Goal: Task Accomplishment & Management: Manage account settings

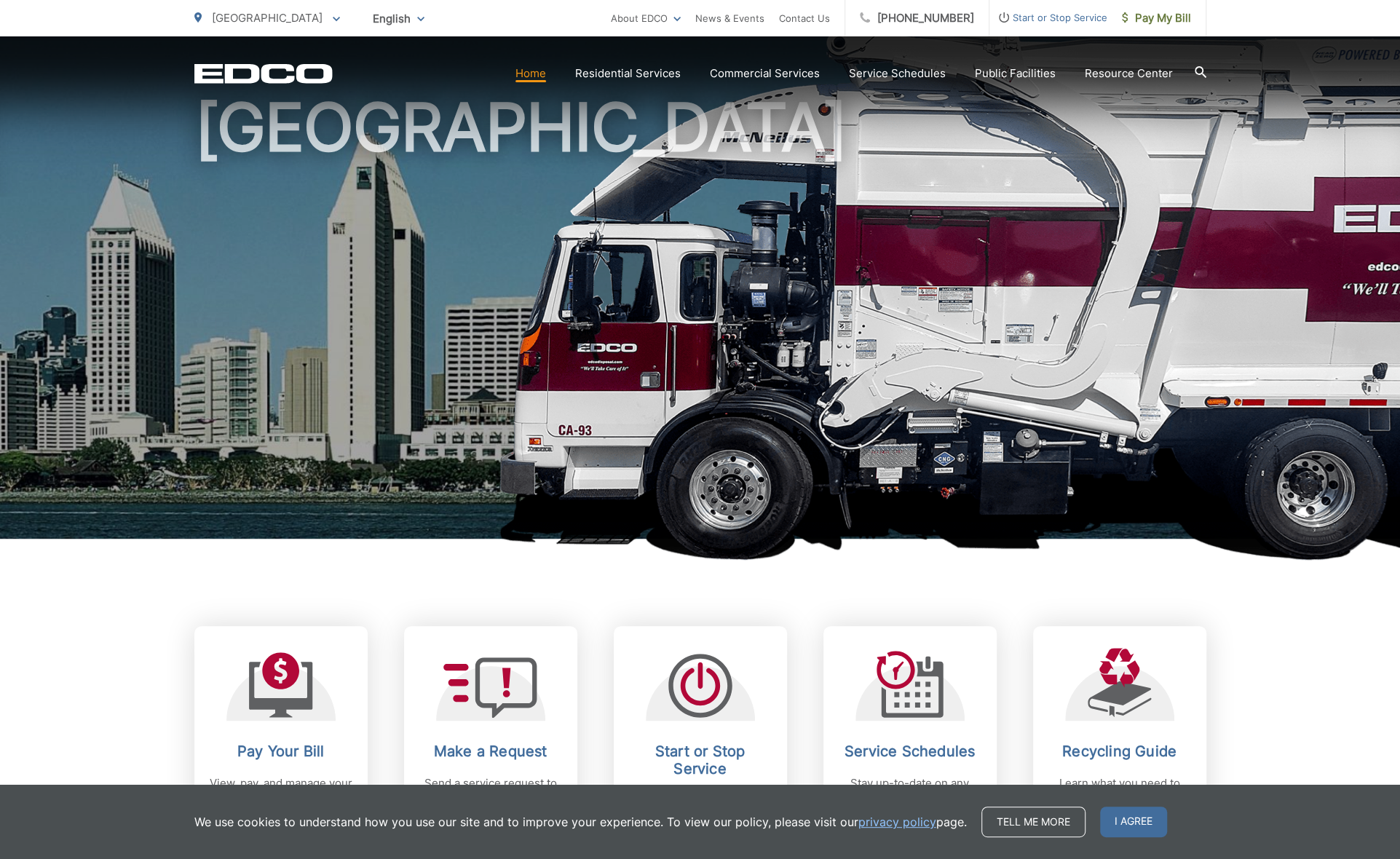
scroll to position [194, 0]
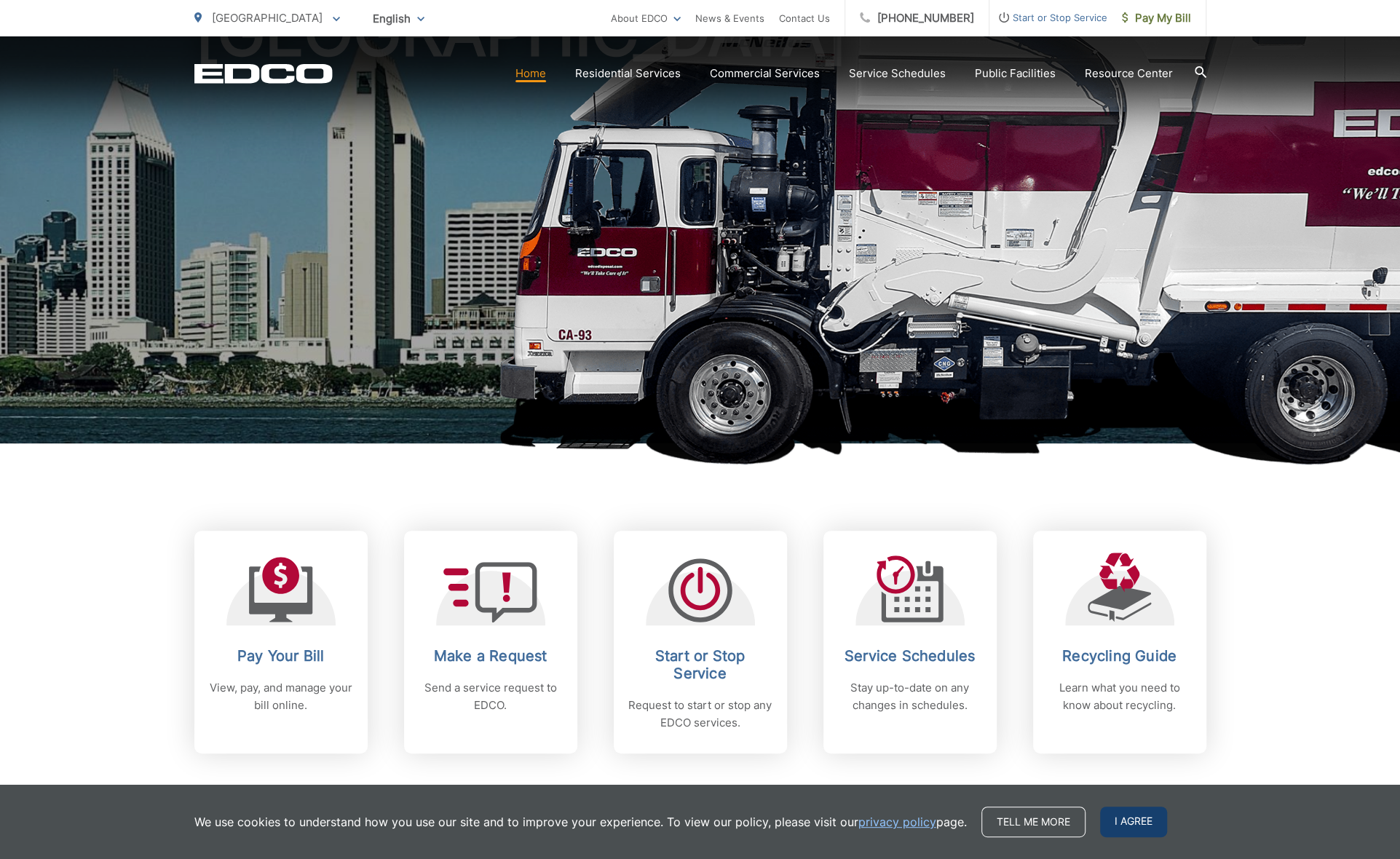
click at [1130, 824] on span "I agree" at bounding box center [1134, 821] width 67 height 30
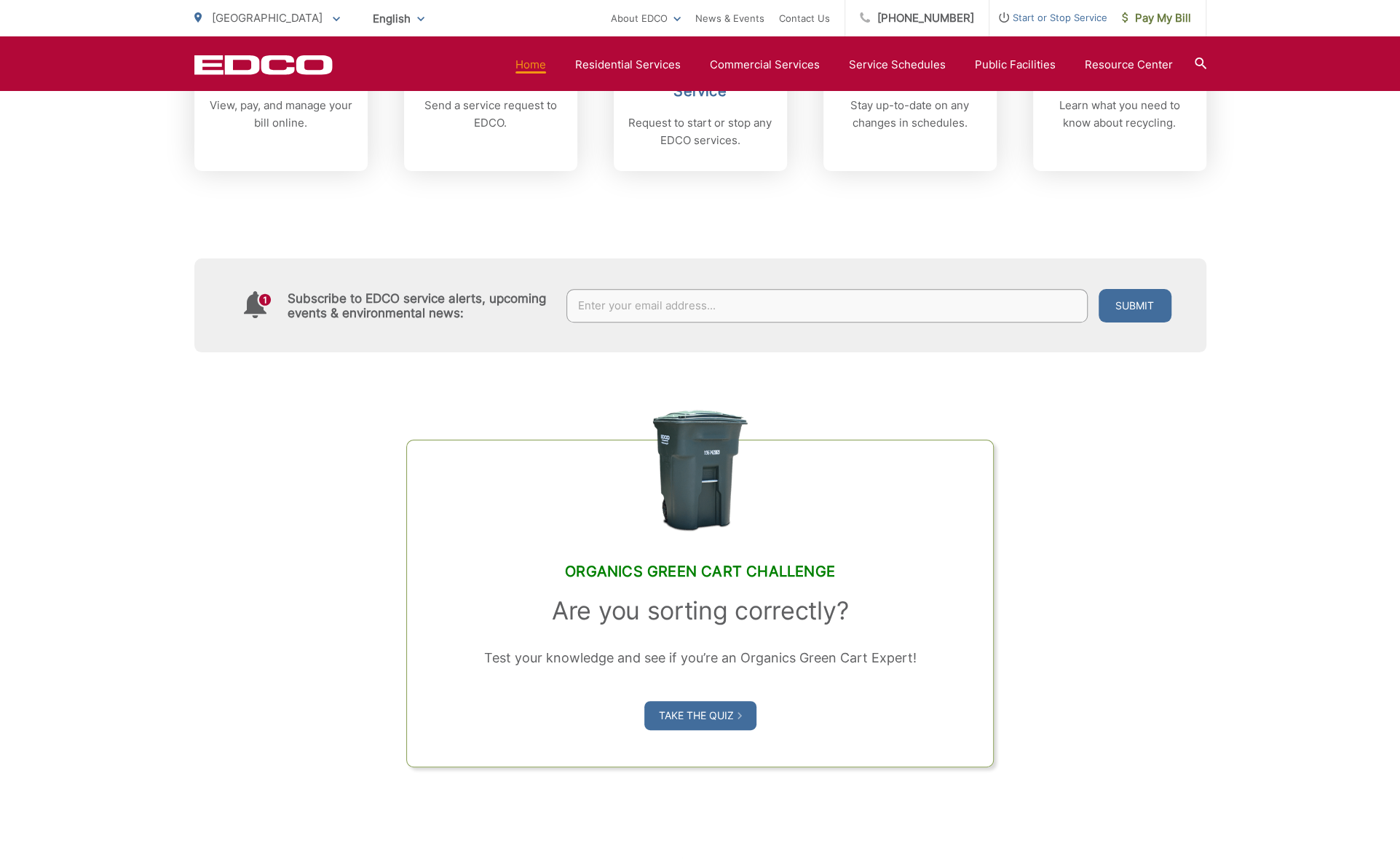
scroll to position [582, 0]
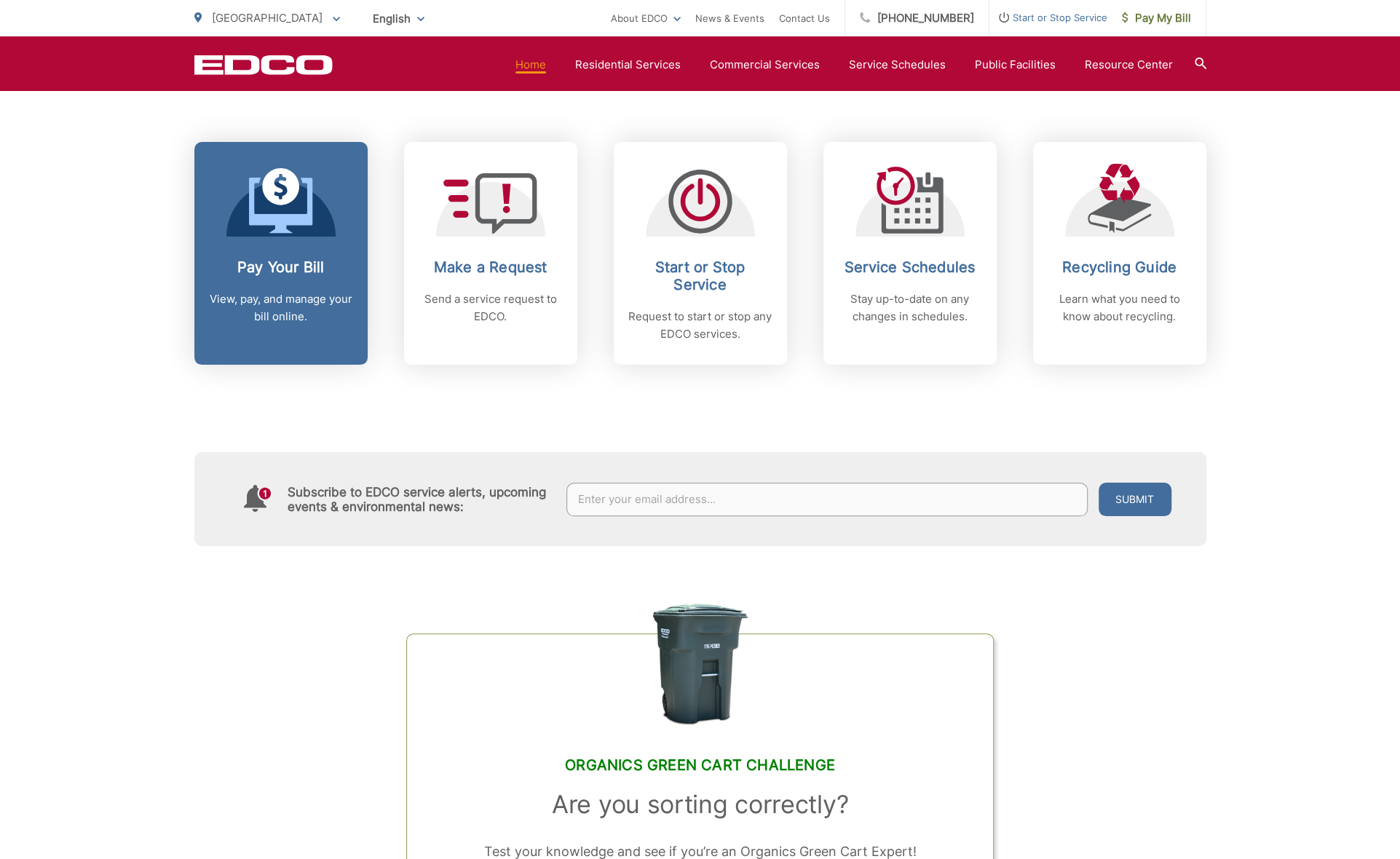
click at [261, 297] on p "View, pay, and manage your bill online." at bounding box center [281, 308] width 144 height 35
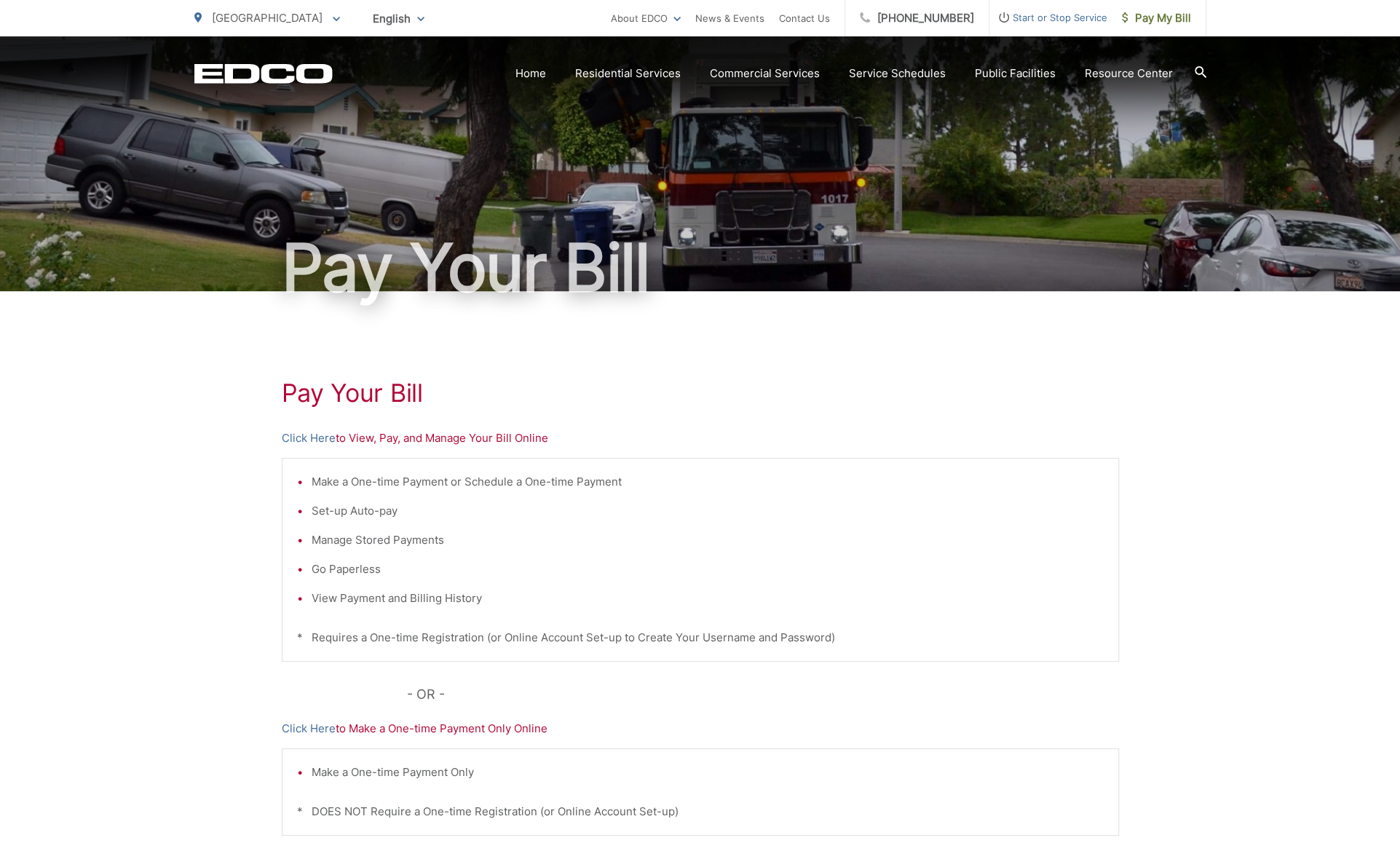
click at [262, 24] on span "[GEOGRAPHIC_DATA]" at bounding box center [268, 18] width 111 height 14
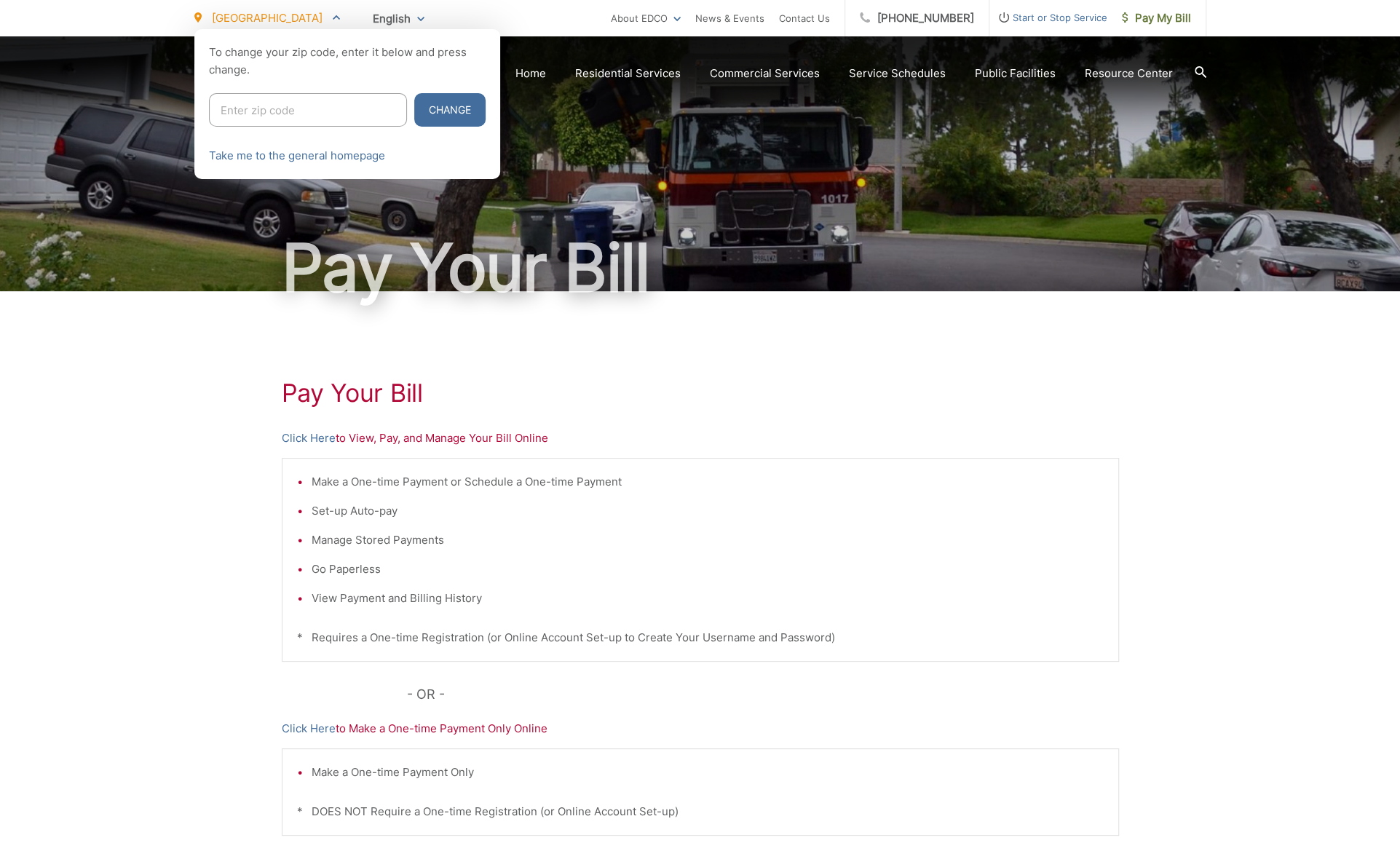
click at [267, 110] on input "Enter zip code" at bounding box center [308, 110] width 198 height 34
type input "92069"
click at [428, 116] on button "Change" at bounding box center [449, 110] width 71 height 34
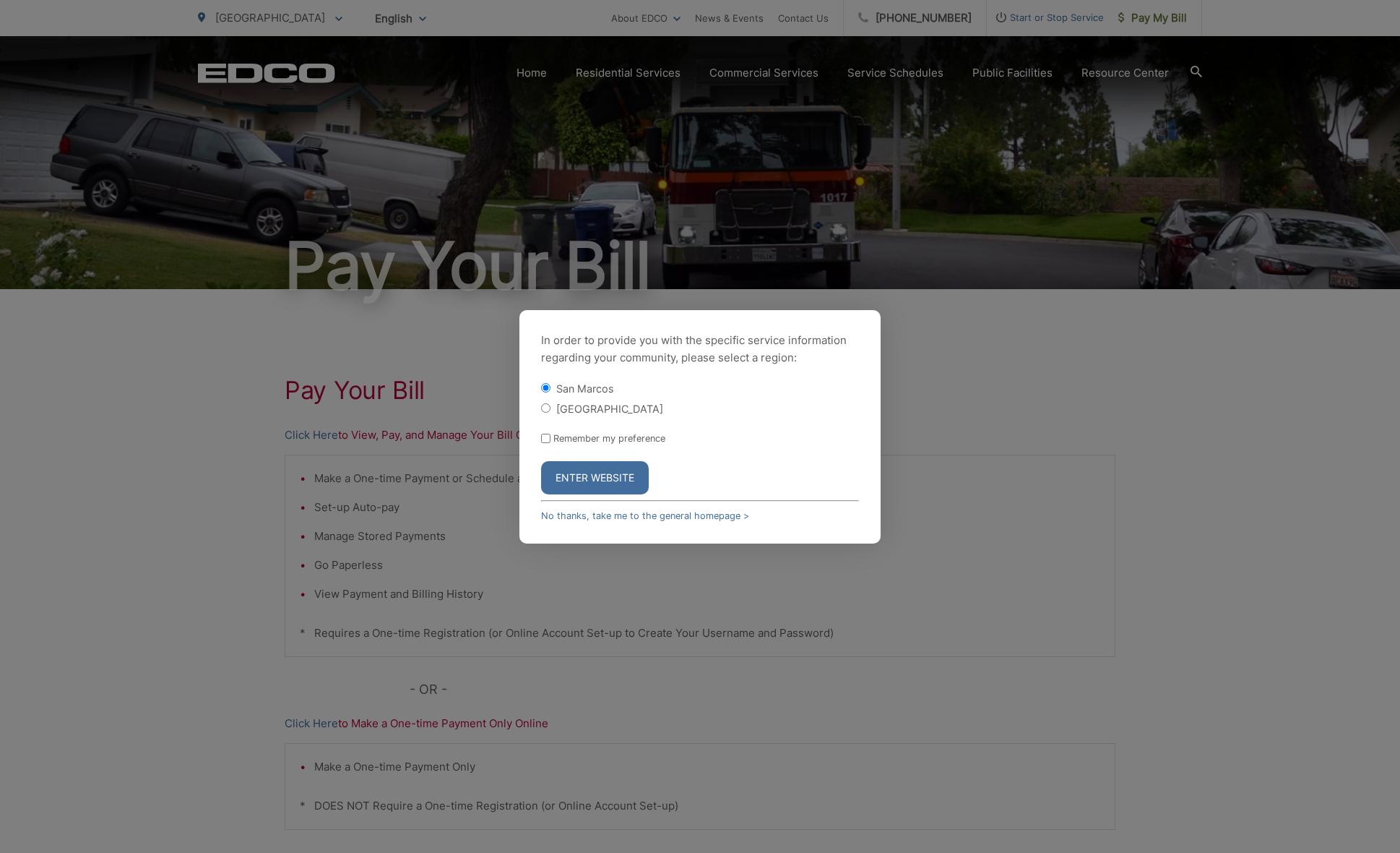
click at [590, 411] on label "[GEOGRAPHIC_DATA]" at bounding box center [609, 408] width 107 height 12
click at [551, 411] on input "[GEOGRAPHIC_DATA]" at bounding box center [546, 408] width 10 height 10
radio input "true"
drag, startPoint x: 542, startPoint y: 441, endPoint x: 555, endPoint y: 451, distance: 16.4
click at [542, 441] on input "Remember my preference" at bounding box center [546, 438] width 10 height 10
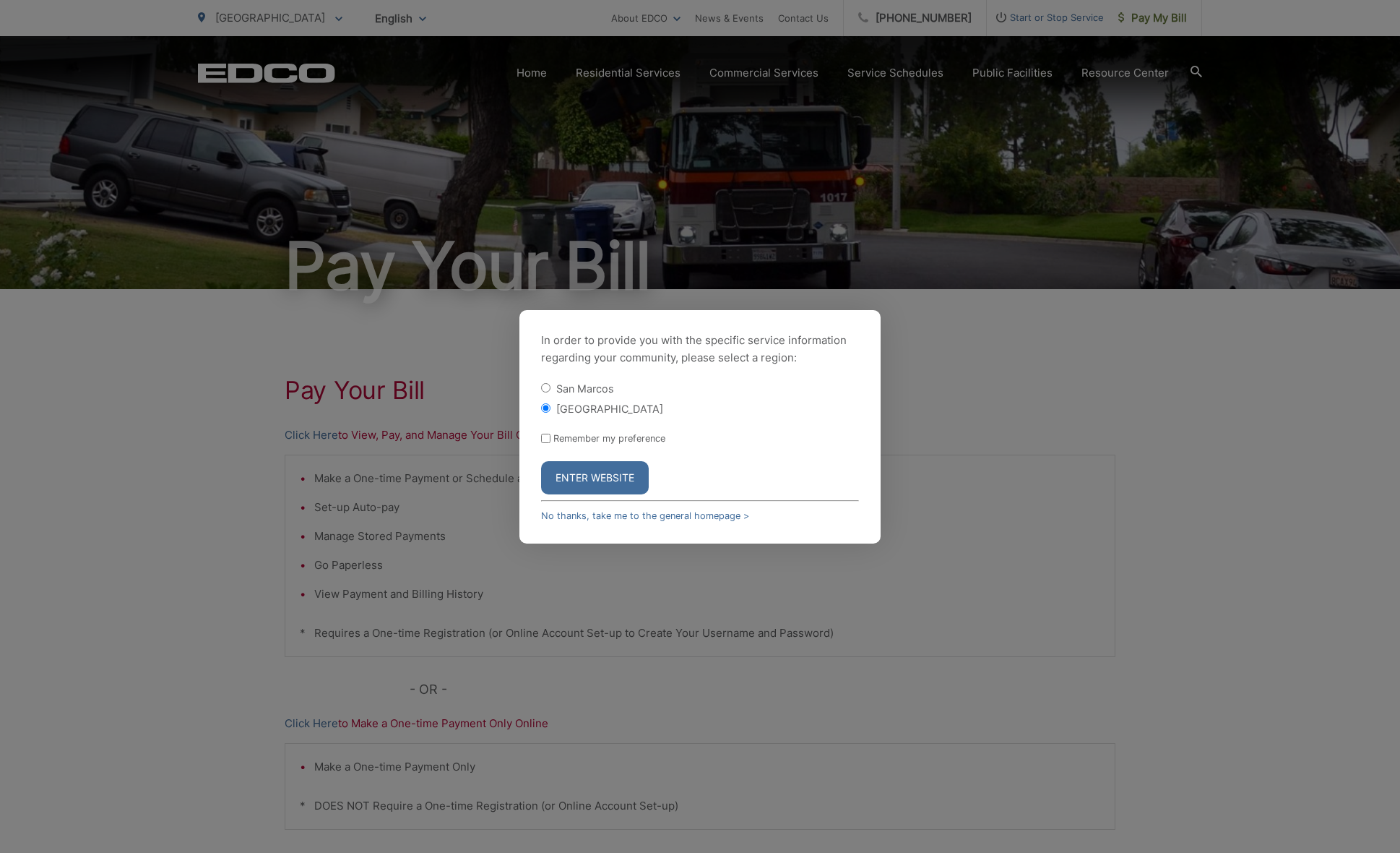
checkbox input "true"
click at [584, 481] on button "Enter Website" at bounding box center [594, 478] width 107 height 33
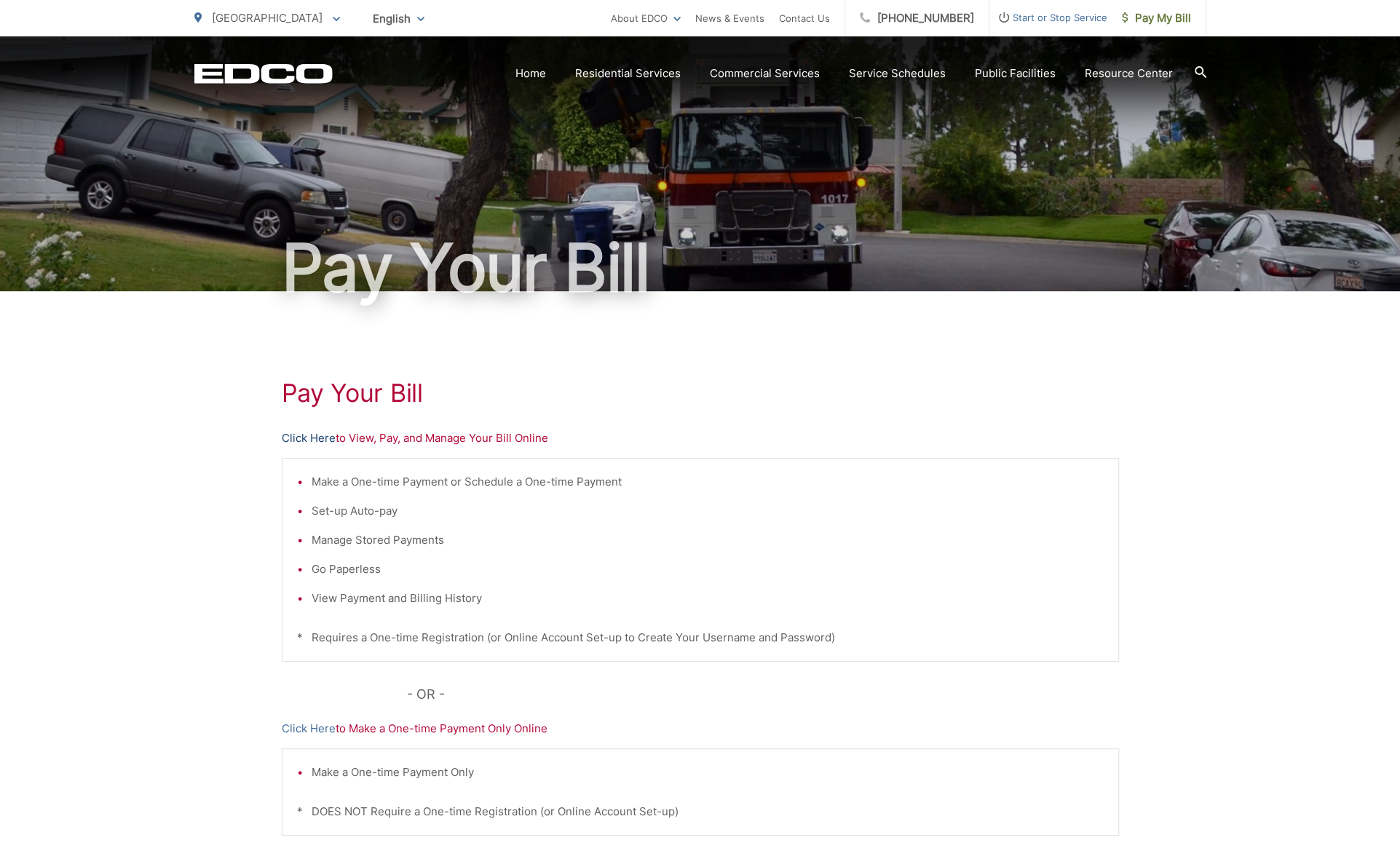
click at [319, 444] on link "Click Here" at bounding box center [308, 438] width 54 height 18
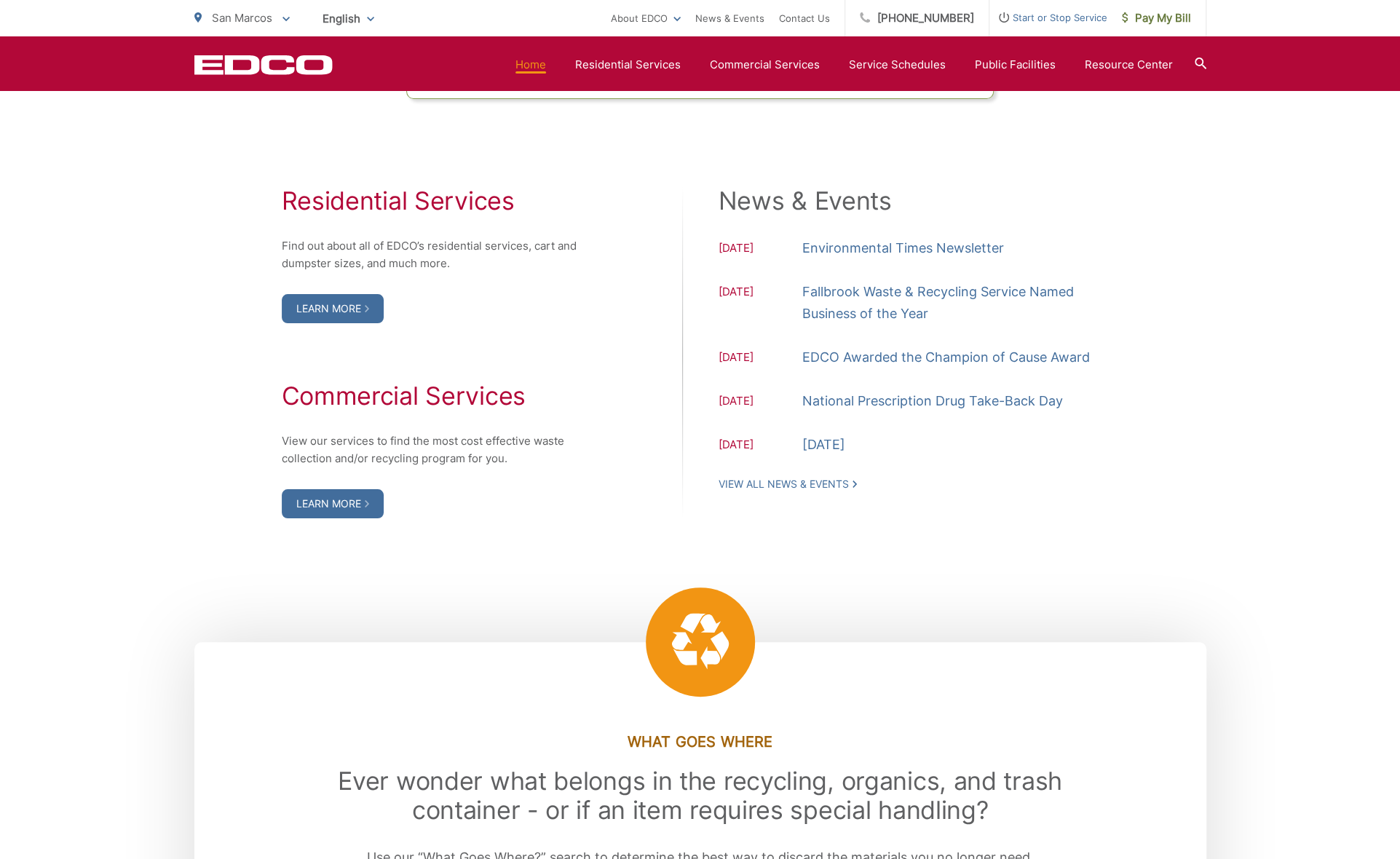
scroll to position [1552, 0]
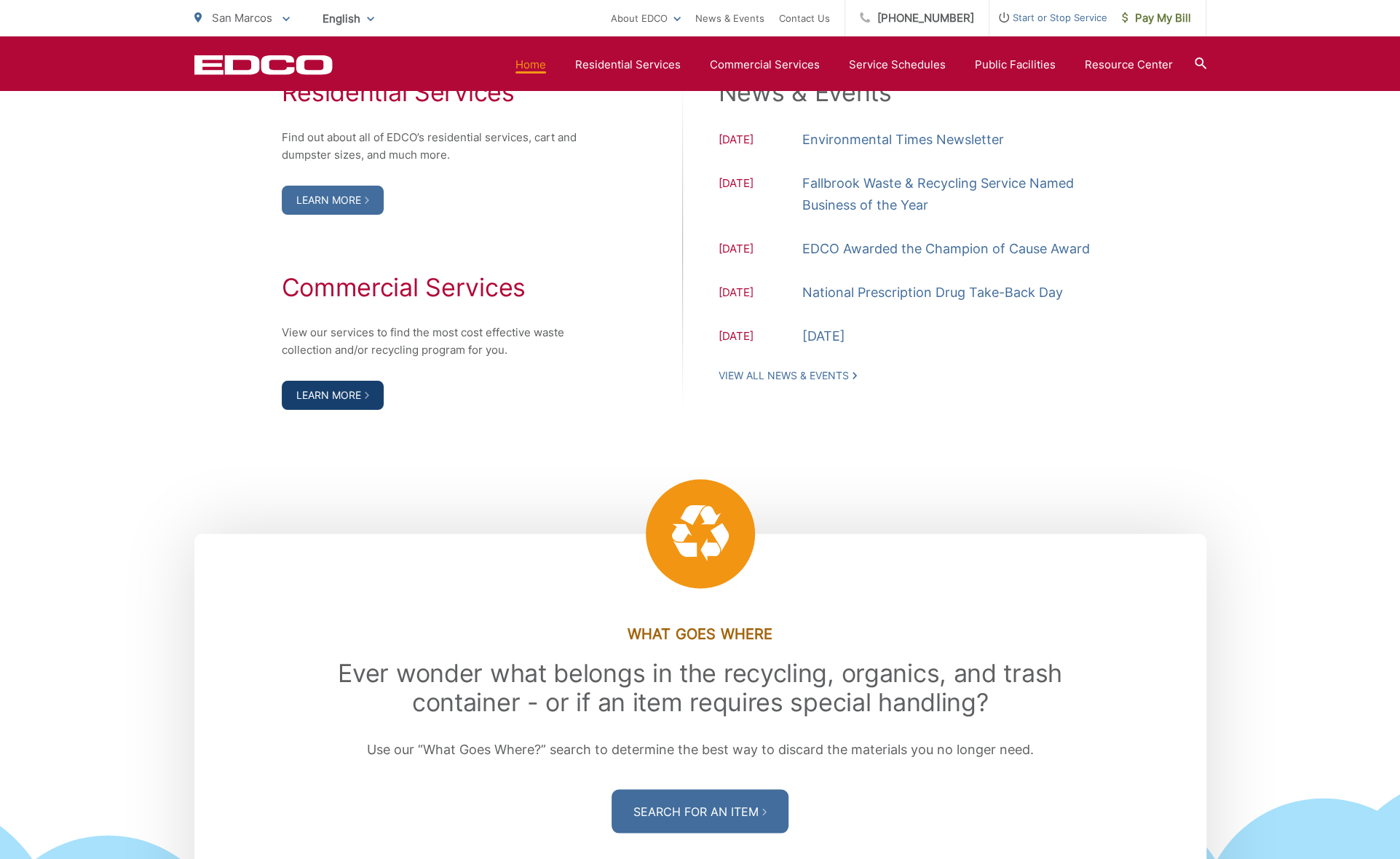
click at [319, 395] on link "Learn More" at bounding box center [332, 395] width 102 height 29
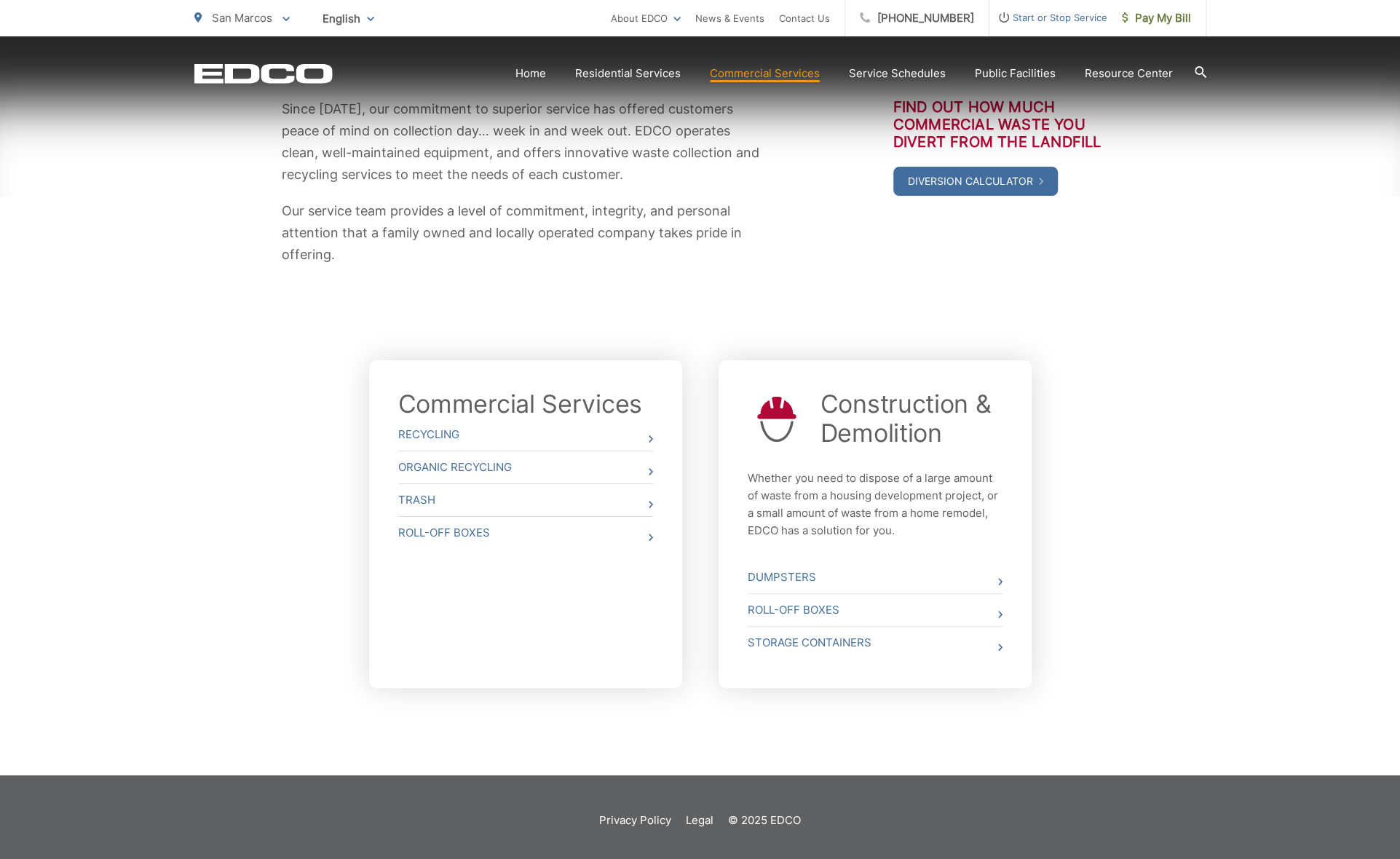
scroll to position [286, 0]
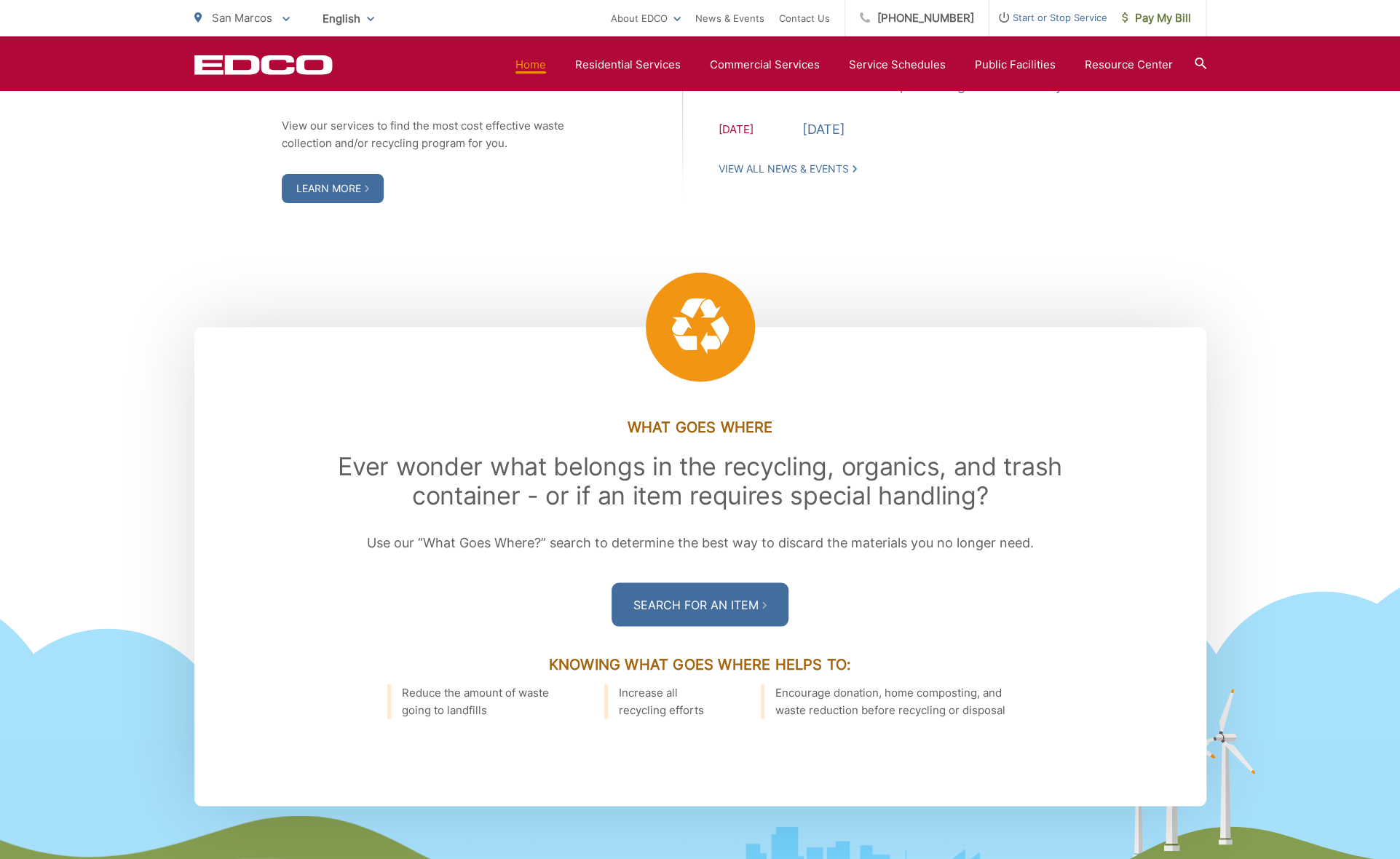
scroll to position [1603, 0]
